Goal: Find specific page/section: Find specific page/section

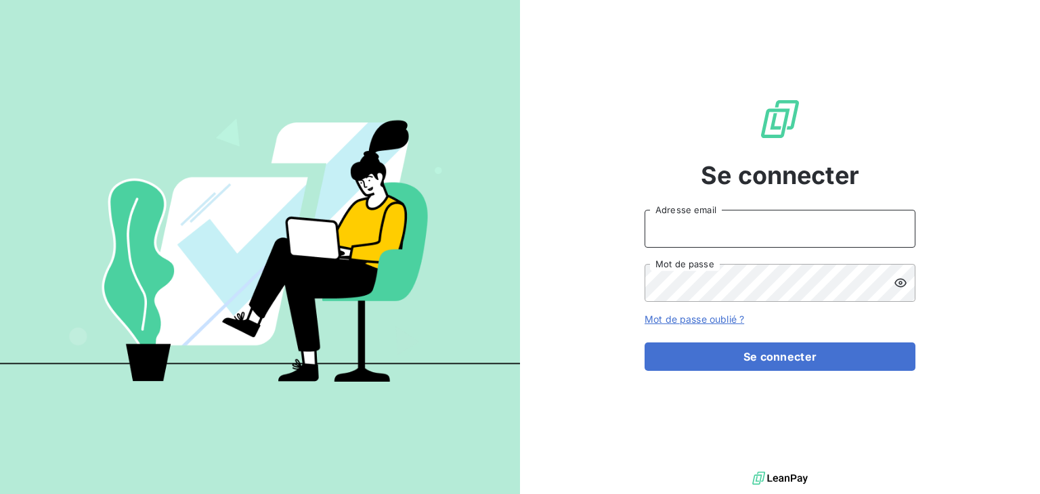
type input "[EMAIL_ADDRESS][DOMAIN_NAME]"
click at [660, 413] on div "Se connecter [EMAIL_ADDRESS][DOMAIN_NAME] Adresse email Mot de passe Mot de pas…" at bounding box center [780, 234] width 271 height 469
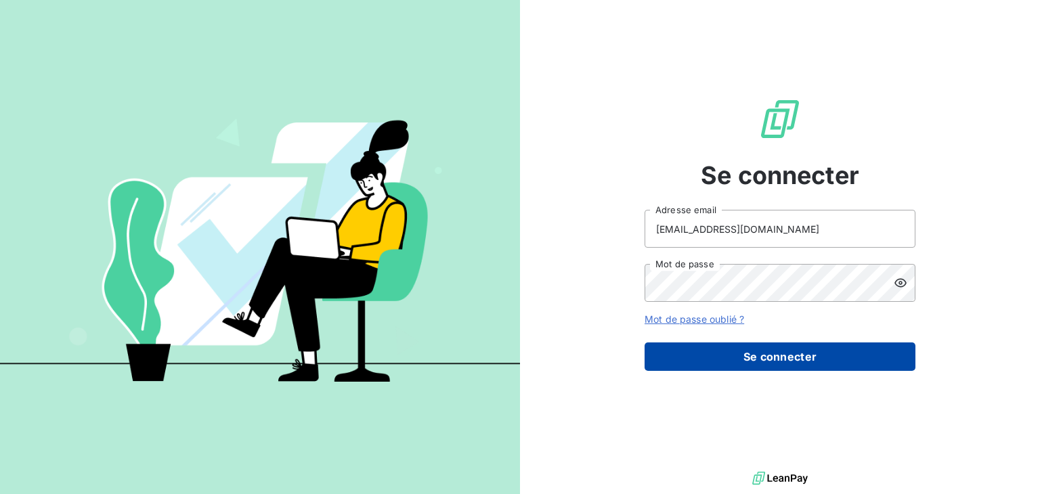
click at [689, 365] on button "Se connecter" at bounding box center [780, 357] width 271 height 28
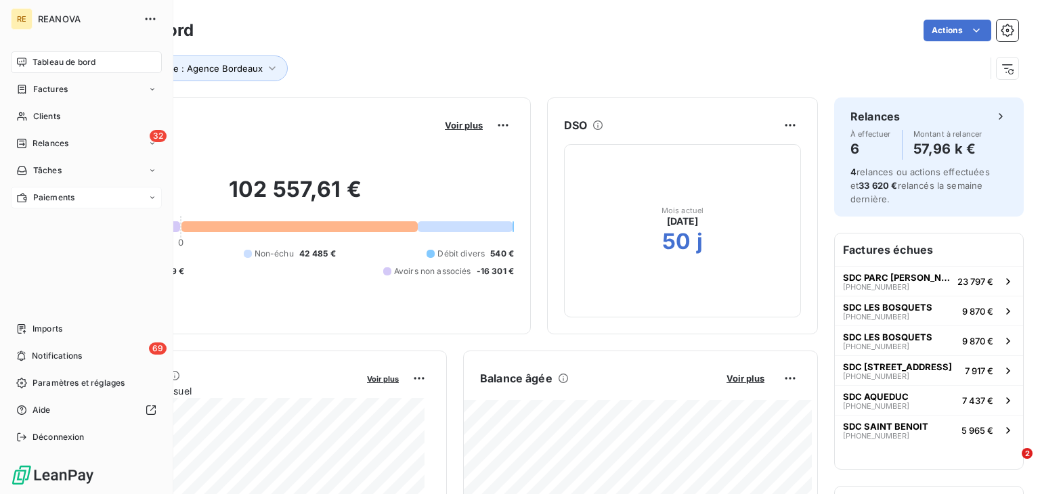
click at [124, 198] on div "Paiements" at bounding box center [86, 198] width 151 height 22
click at [106, 225] on div "Paiements reçus" at bounding box center [94, 225] width 135 height 22
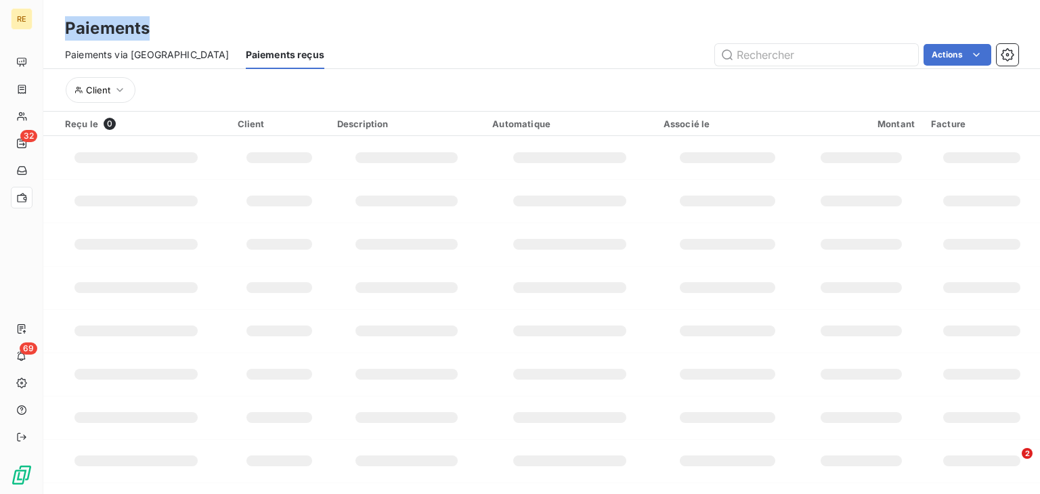
drag, startPoint x: 135, startPoint y: 30, endPoint x: 65, endPoint y: 34, distance: 70.5
click at [65, 34] on h3 "Paiements" at bounding box center [107, 28] width 85 height 24
click at [374, 33] on div "Paiements" at bounding box center [541, 28] width 997 height 24
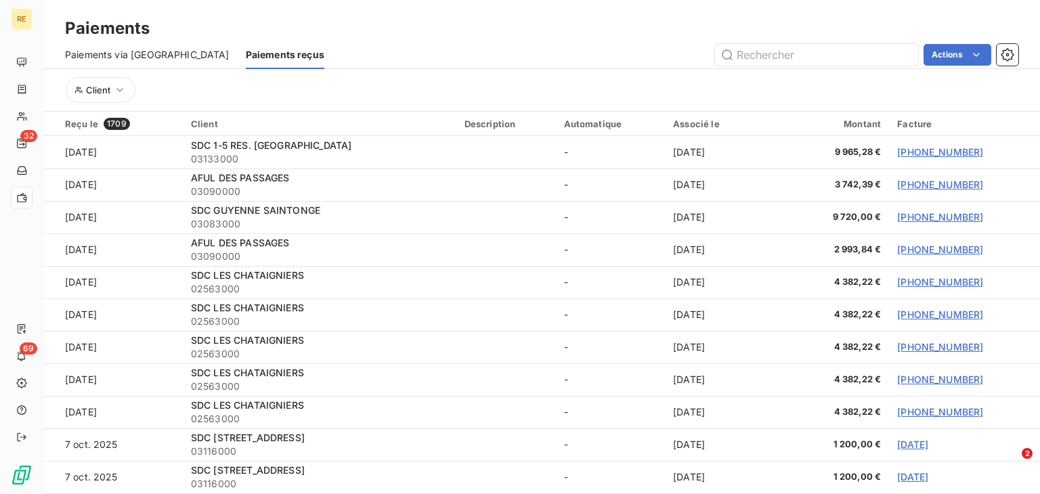
click at [116, 50] on span "Paiements via [GEOGRAPHIC_DATA]" at bounding box center [147, 55] width 165 height 14
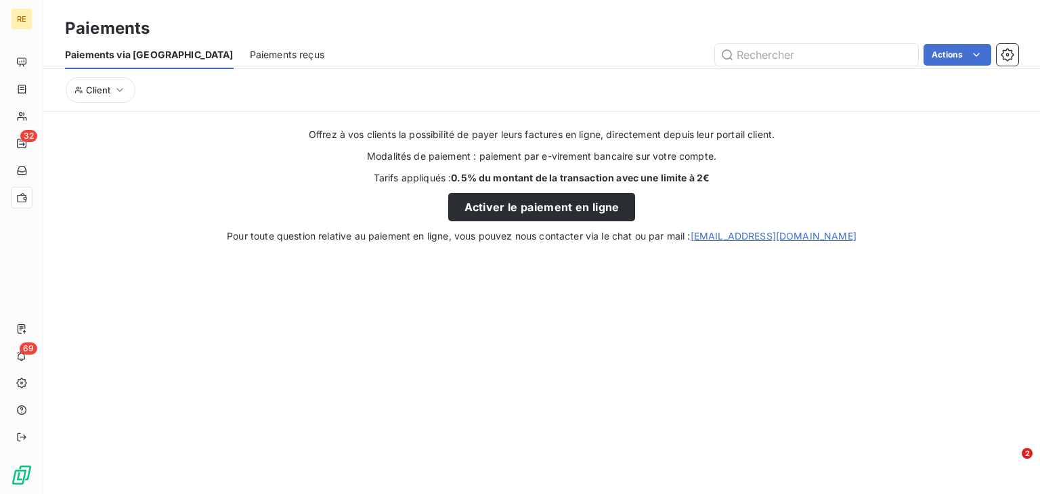
click at [250, 57] on span "Paiements reçus" at bounding box center [287, 55] width 74 height 14
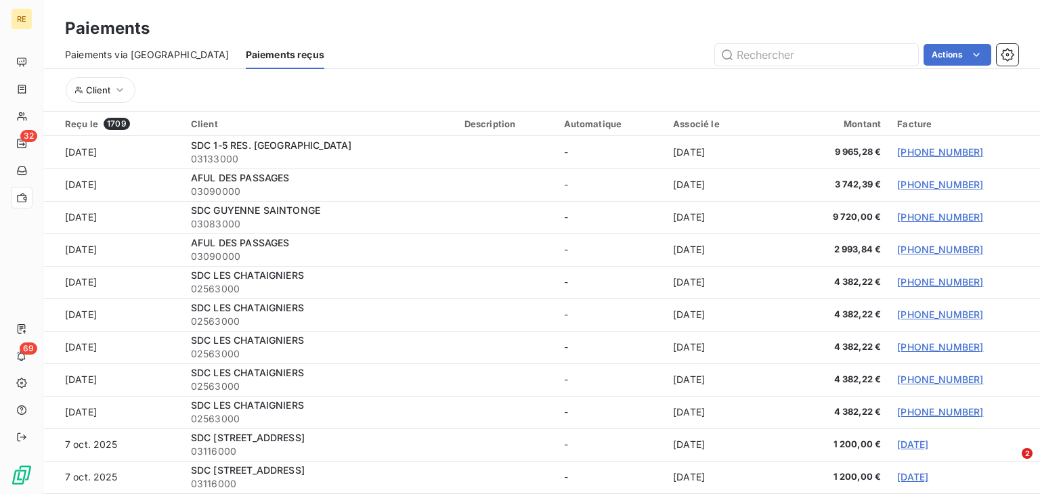
click at [563, 56] on div "Actions" at bounding box center [680, 55] width 678 height 22
